Goal: Task Accomplishment & Management: Manage account settings

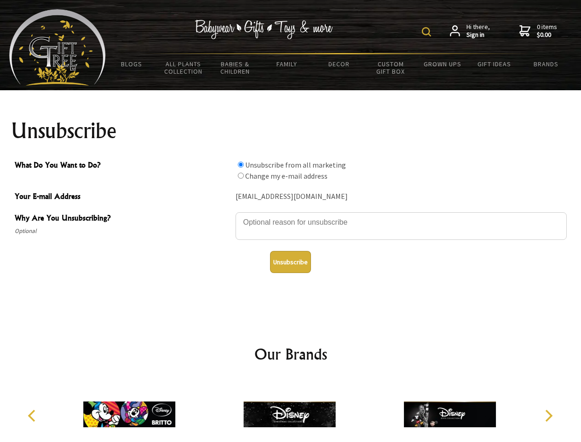
click at [428, 32] on img at bounding box center [426, 31] width 9 height 9
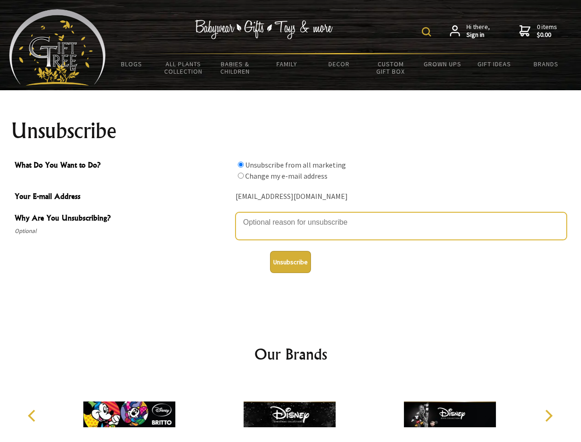
click at [291, 215] on textarea "Why Are You Unsubscribing?" at bounding box center [401, 226] width 331 height 28
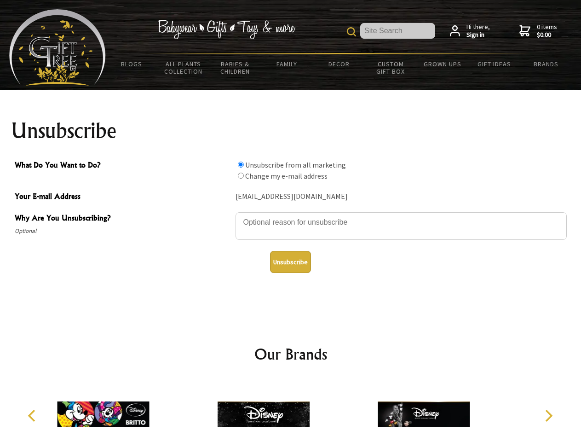
click at [241, 164] on input "What Do You Want to Do?" at bounding box center [241, 165] width 6 height 6
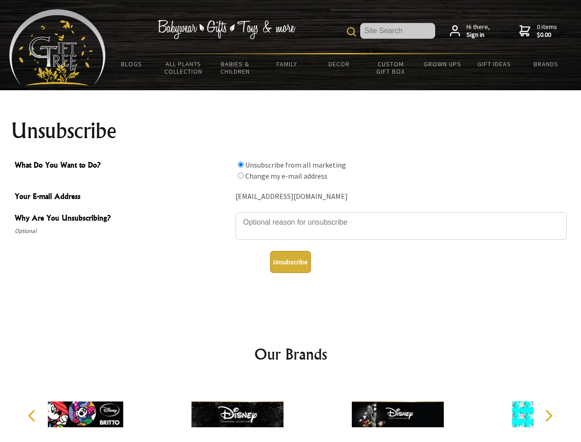
click at [241, 175] on input "What Do You Want to Do?" at bounding box center [241, 176] width 6 height 6
radio input "true"
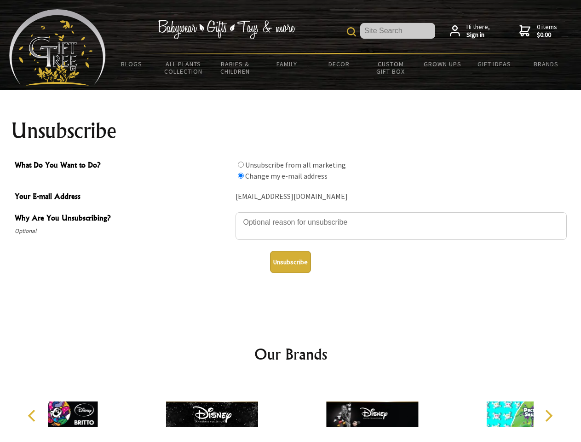
click at [290, 262] on button "Unsubscribe" at bounding box center [290, 262] width 41 height 22
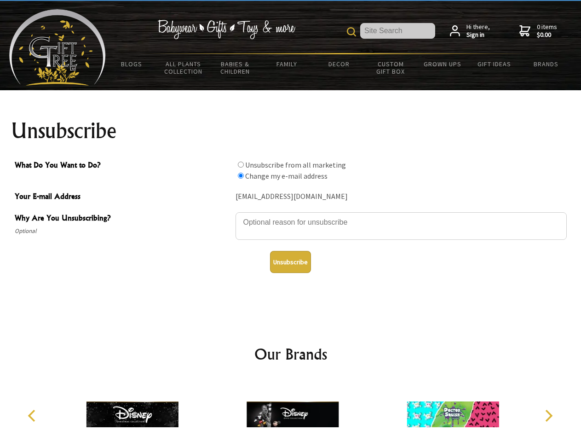
click at [291, 411] on img at bounding box center [293, 414] width 92 height 69
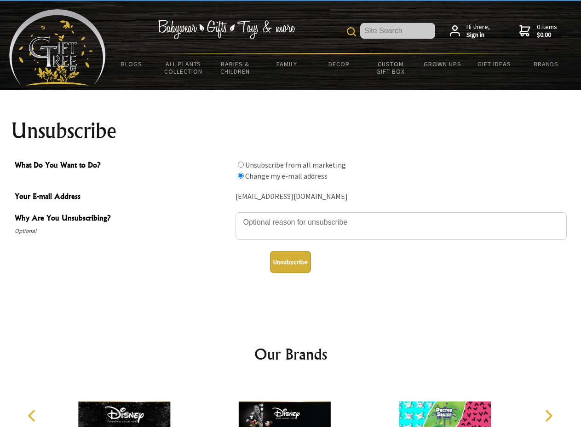
click at [33, 416] on icon "Previous" at bounding box center [33, 416] width 12 height 12
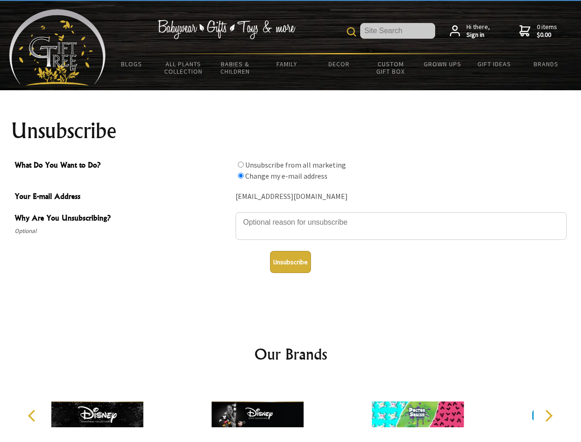
click at [549, 416] on icon "Next" at bounding box center [548, 416] width 12 height 12
